Goal: Transaction & Acquisition: Purchase product/service

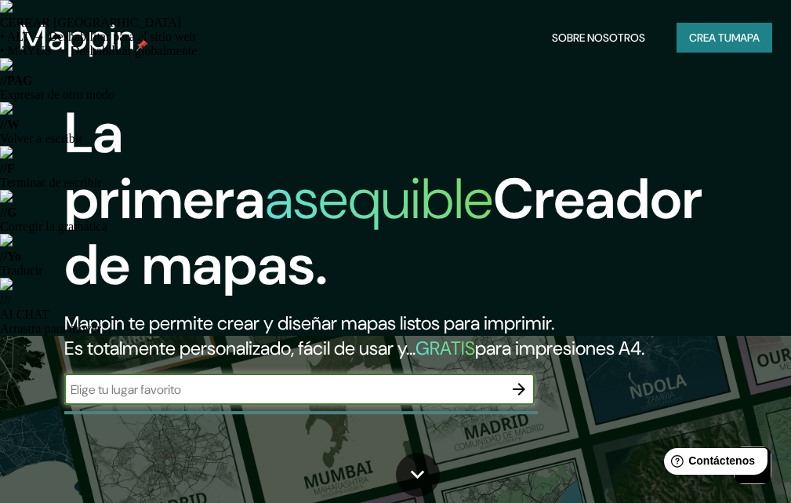
click at [179, 387] on input "text" at bounding box center [283, 389] width 439 height 18
click at [343, 377] on div "​" at bounding box center [299, 388] width 470 height 31
type input "san [PERSON_NAME] pinula guatemal a"
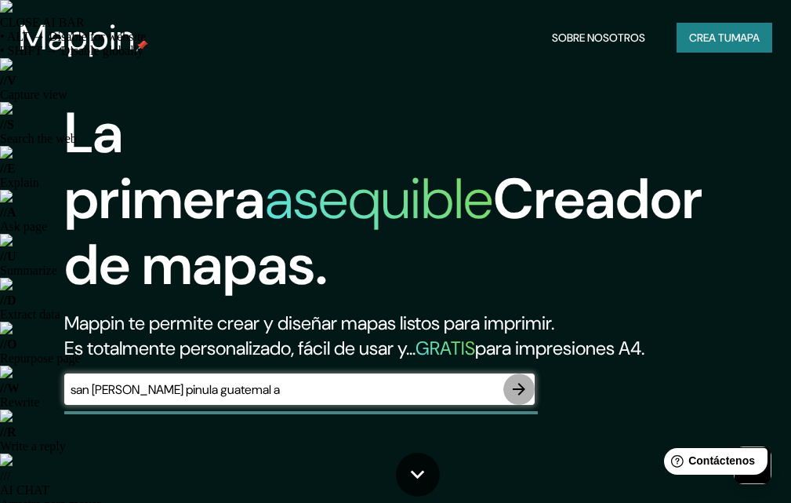
click at [535, 389] on button "button" at bounding box center [518, 388] width 31 height 31
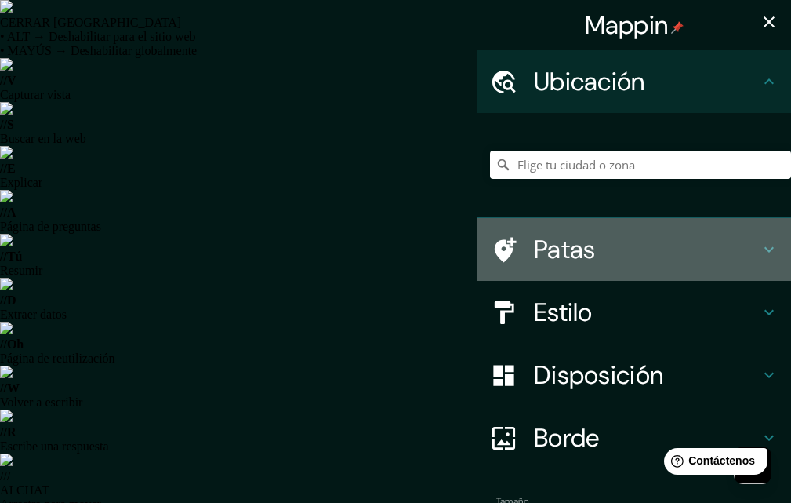
click at [561, 249] on font "Patas" at bounding box center [565, 249] width 62 height 33
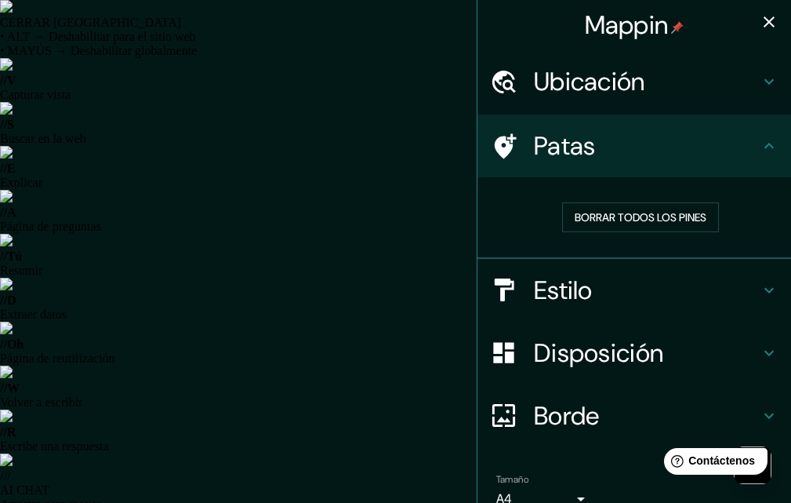
click at [614, 170] on div "Patas" at bounding box center [635, 145] width 314 height 63
click at [609, 100] on div "Ubicación" at bounding box center [635, 81] width 314 height 63
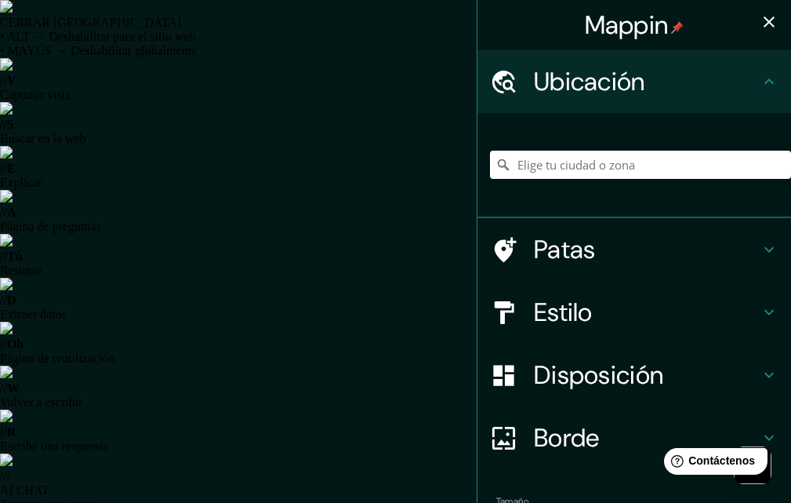
click at [586, 134] on div at bounding box center [640, 164] width 301 height 78
click at [576, 147] on div at bounding box center [640, 164] width 301 height 78
click at [558, 165] on input "Elige tu ciudad o zona" at bounding box center [640, 165] width 301 height 28
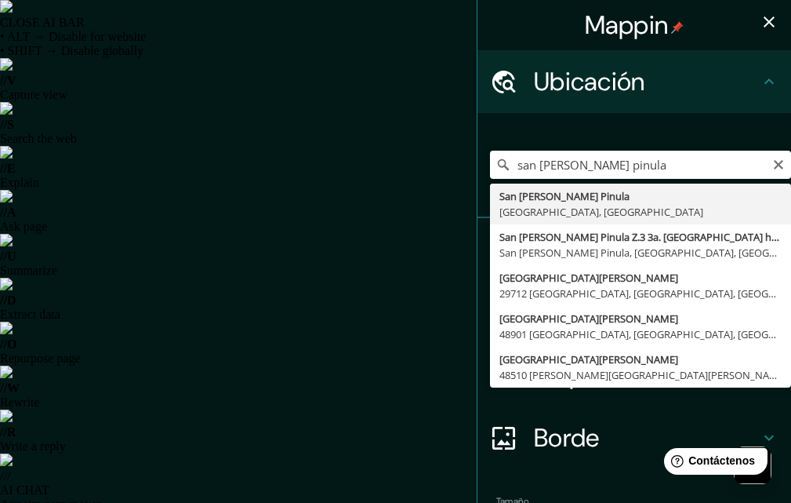
type input "San [PERSON_NAME] Pinula, [GEOGRAPHIC_DATA], [GEOGRAPHIC_DATA]"
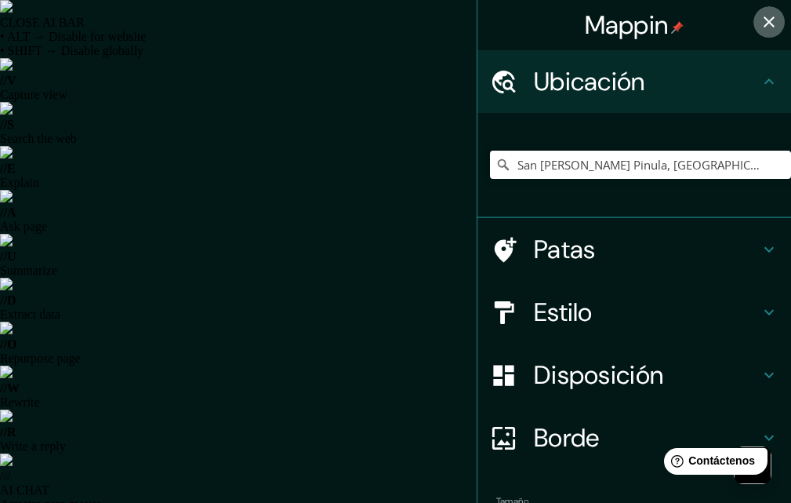
click at [760, 21] on icon "button" at bounding box center [769, 22] width 19 height 19
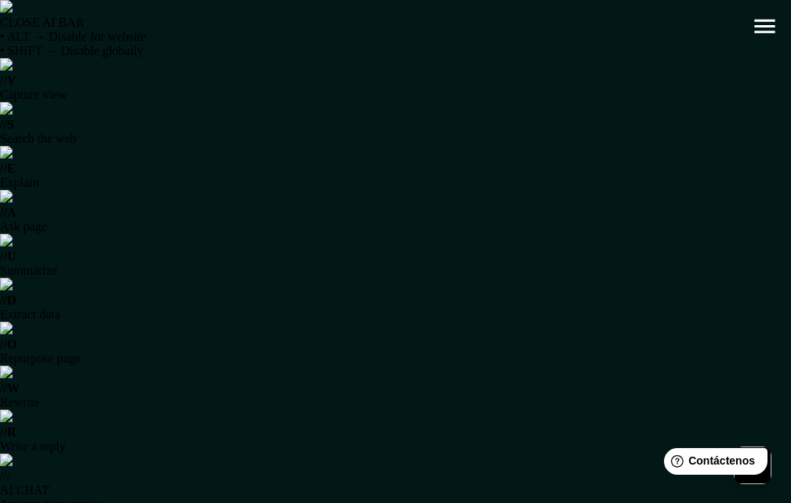
click at [747, 26] on button "button" at bounding box center [765, 26] width 40 height 40
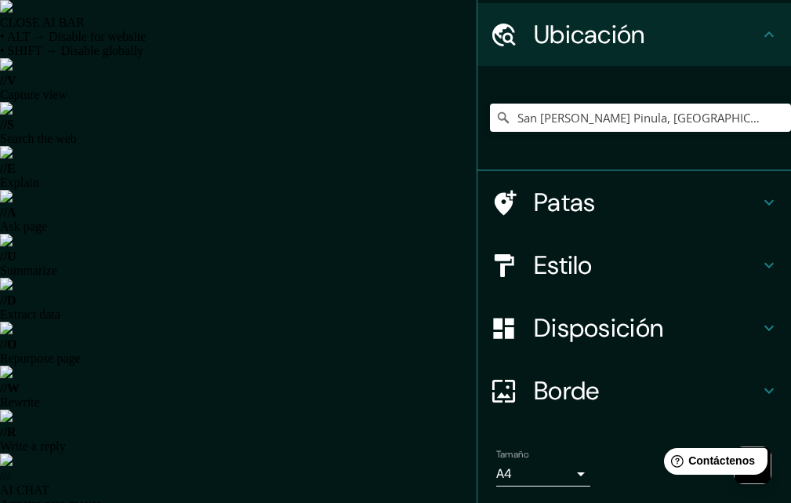
scroll to position [98, 0]
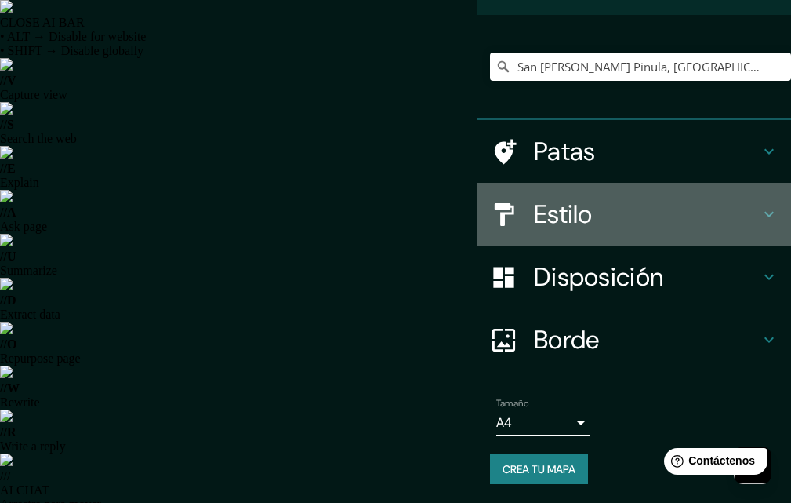
click at [602, 229] on h4 "Estilo" at bounding box center [647, 213] width 226 height 31
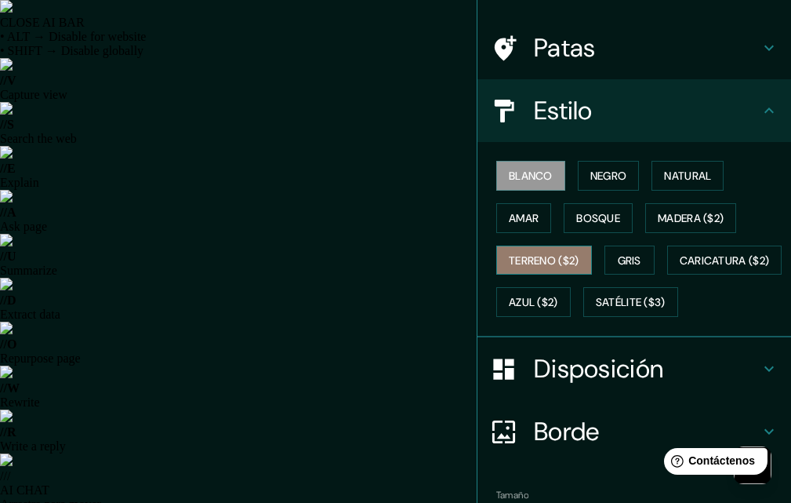
click at [529, 250] on font "Terreno ($2)" at bounding box center [544, 260] width 71 height 20
click at [552, 261] on font "Terreno ($2)" at bounding box center [544, 260] width 71 height 14
click at [531, 176] on font "Blanco" at bounding box center [531, 176] width 44 height 14
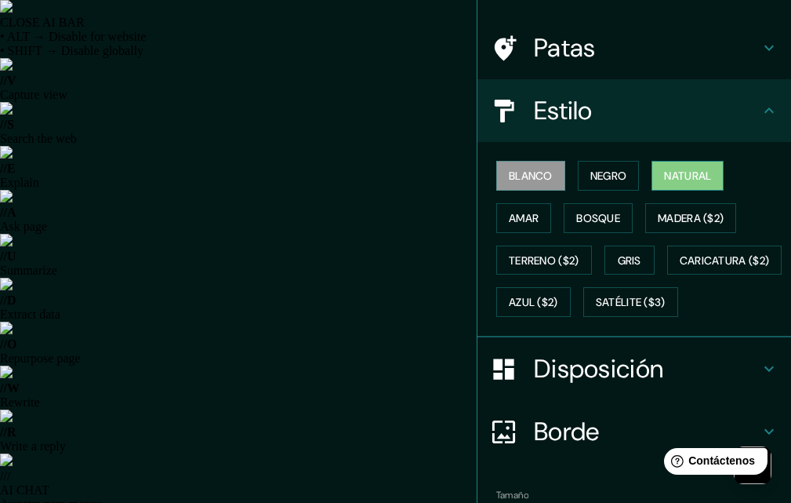
click at [688, 166] on font "Natural" at bounding box center [687, 175] width 47 height 20
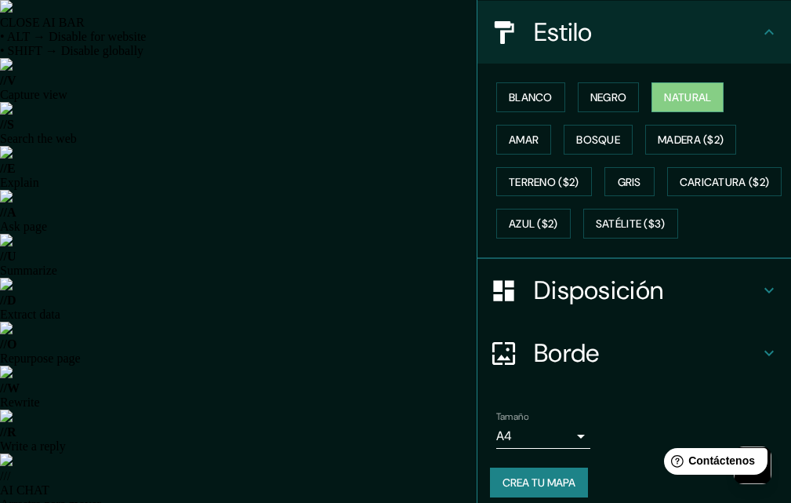
scroll to position [231, 0]
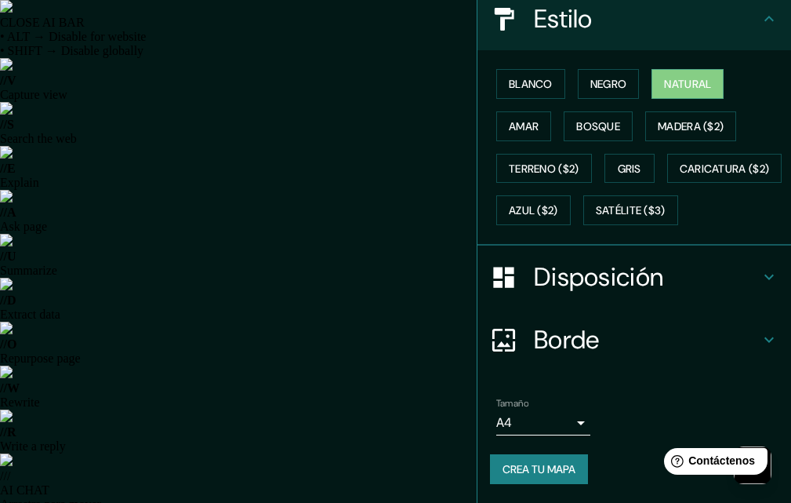
click at [568, 241] on div "Blanco Negro Natural Amar Bosque Madera ($2) Terreno ($2) Gris Caricatura ($2) …" at bounding box center [635, 147] width 314 height 195
click at [565, 280] on font "Disposición" at bounding box center [598, 276] width 129 height 33
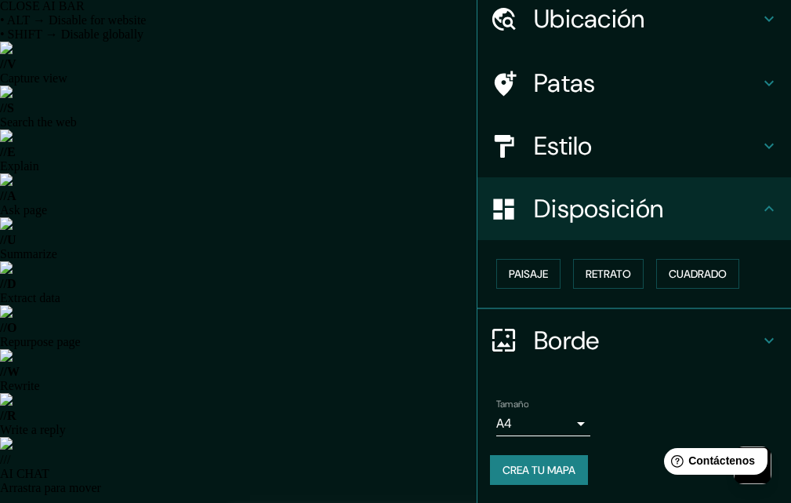
scroll to position [25, 0]
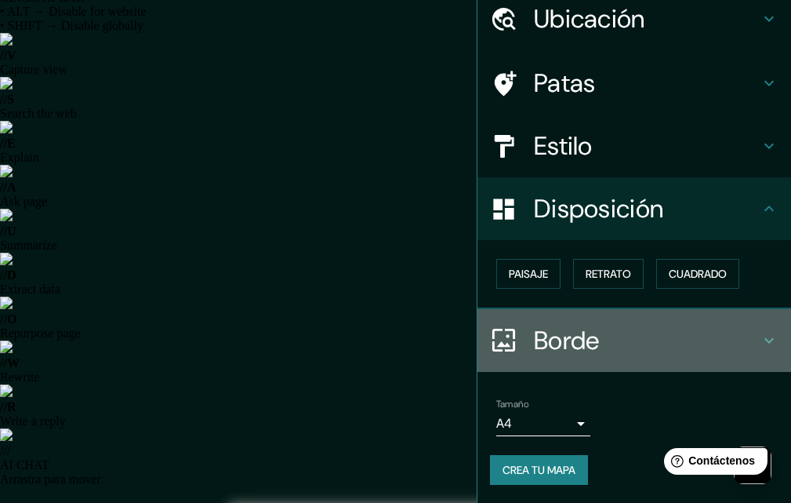
click at [583, 316] on div "Borde" at bounding box center [635, 340] width 314 height 63
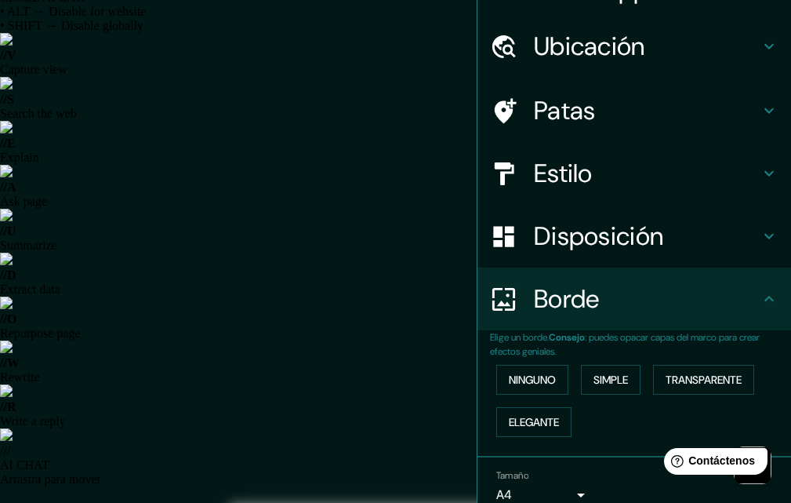
scroll to position [0, 0]
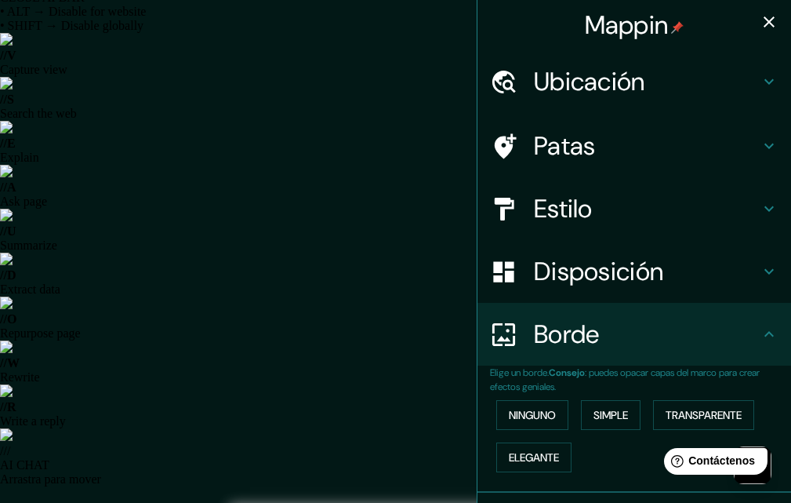
click at [767, 1] on div "Mappin" at bounding box center [635, 25] width 314 height 50
click at [750, 38] on div "Mappin" at bounding box center [635, 25] width 314 height 50
click at [761, 28] on icon "button" at bounding box center [769, 22] width 19 height 19
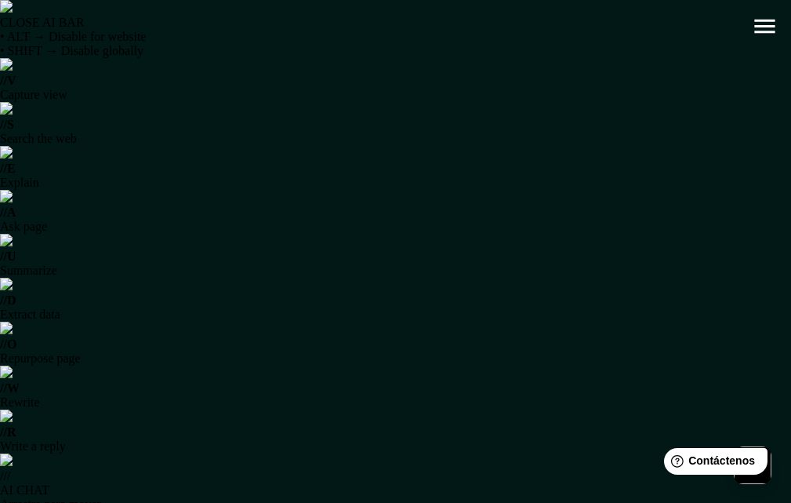
click at [751, 28] on button "button" at bounding box center [765, 26] width 40 height 40
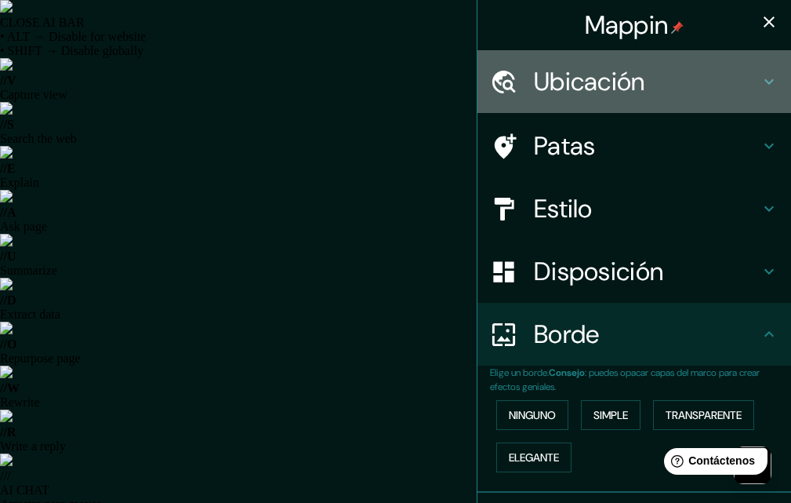
click at [634, 73] on font "Ubicación" at bounding box center [589, 81] width 111 height 33
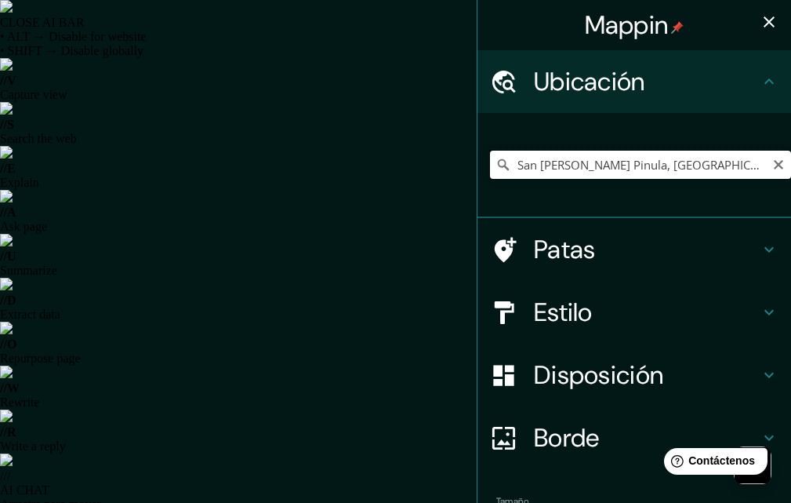
click at [748, 163] on input "San [PERSON_NAME] Pinula, [GEOGRAPHIC_DATA], [GEOGRAPHIC_DATA]" at bounding box center [640, 165] width 301 height 28
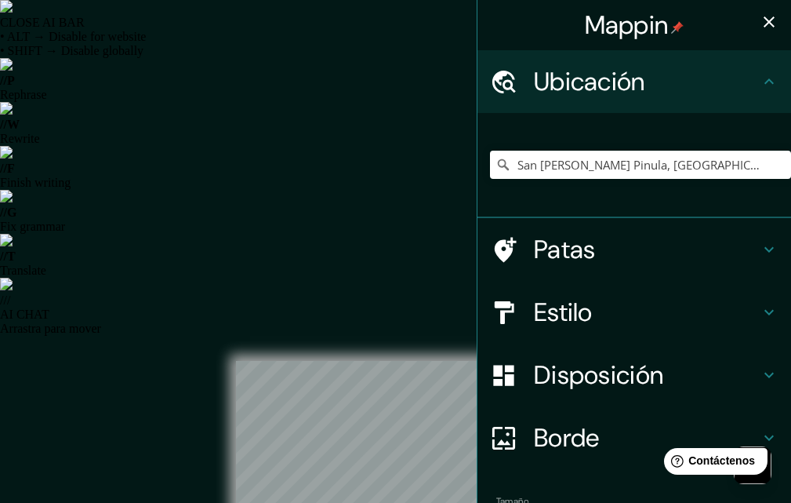
click at [595, 256] on h4 "Patas" at bounding box center [647, 249] width 226 height 31
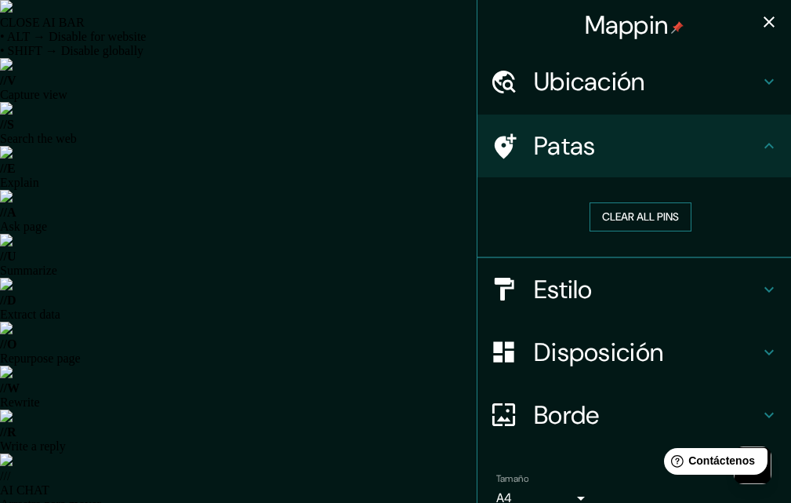
click at [608, 223] on button "Clear all pins" at bounding box center [641, 216] width 102 height 29
